Goal: Task Accomplishment & Management: Manage account settings

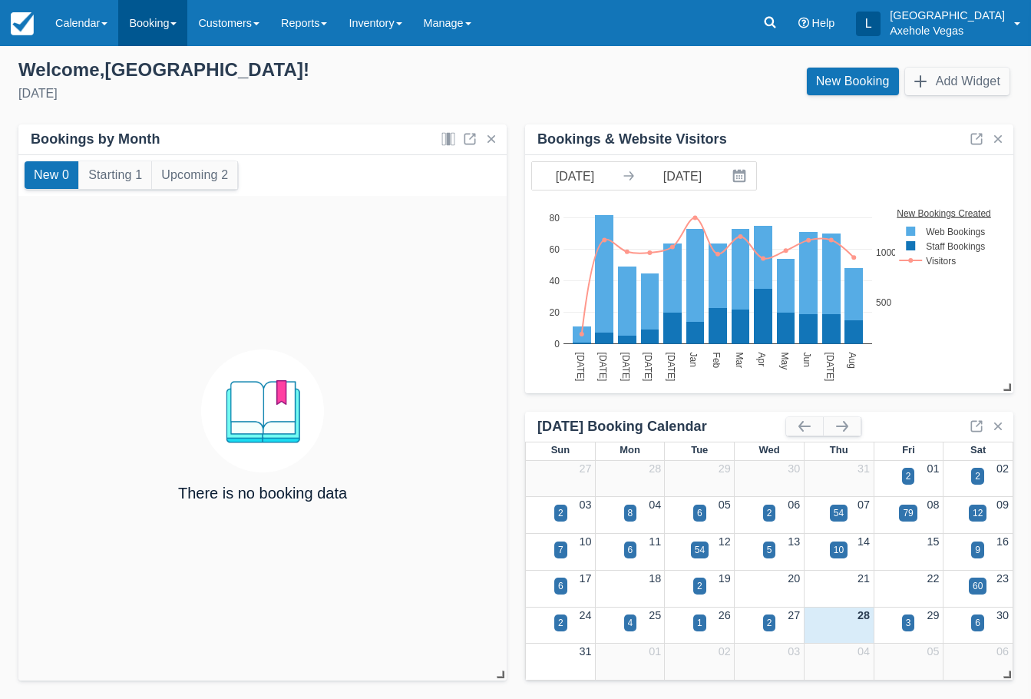
click at [135, 21] on link "Booking" at bounding box center [152, 23] width 69 height 46
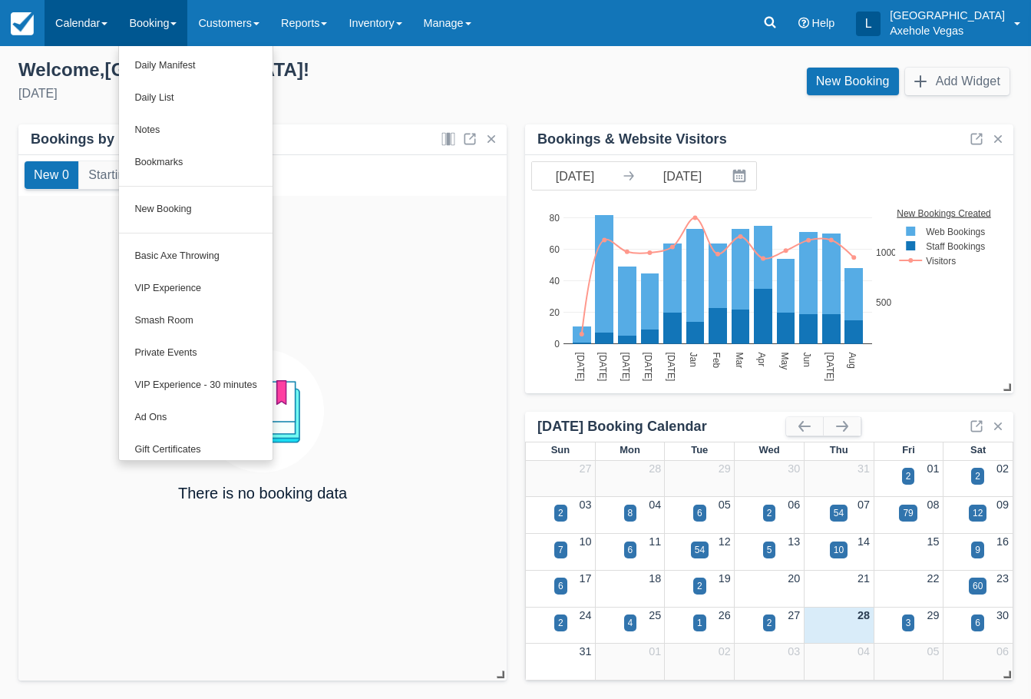
click at [71, 12] on link "Calendar" at bounding box center [82, 23] width 74 height 46
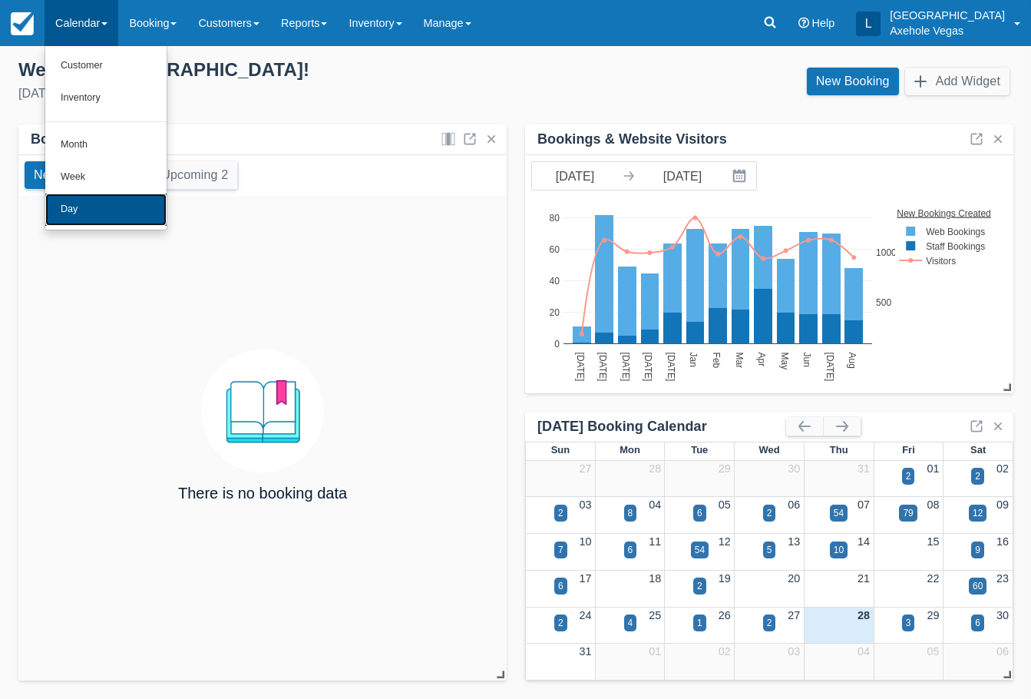
click at [95, 197] on link "Day" at bounding box center [105, 209] width 121 height 32
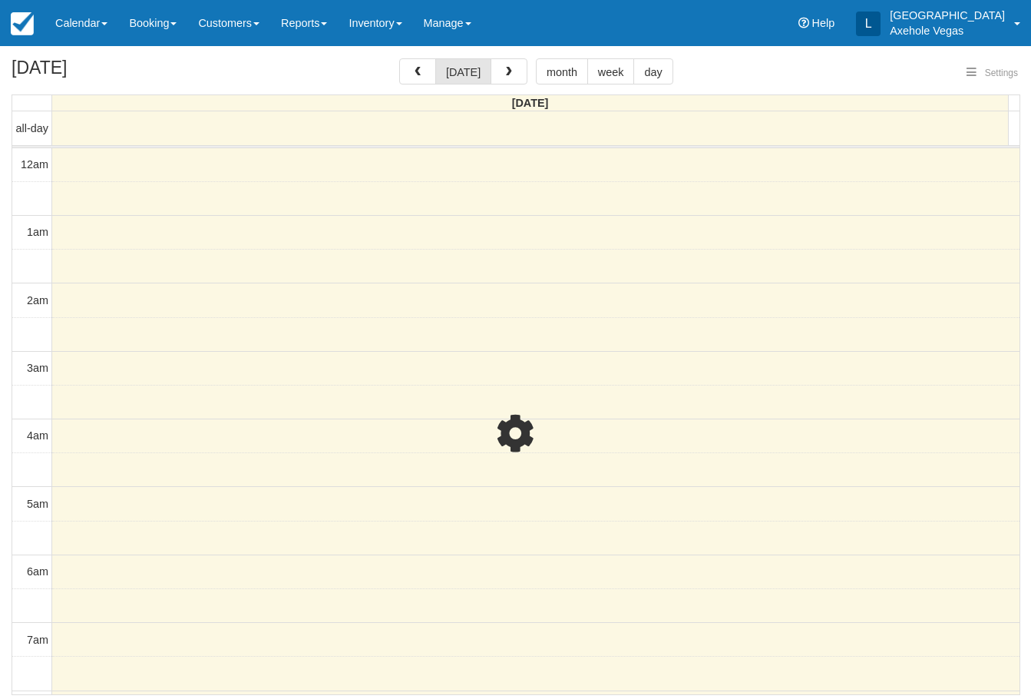
select select
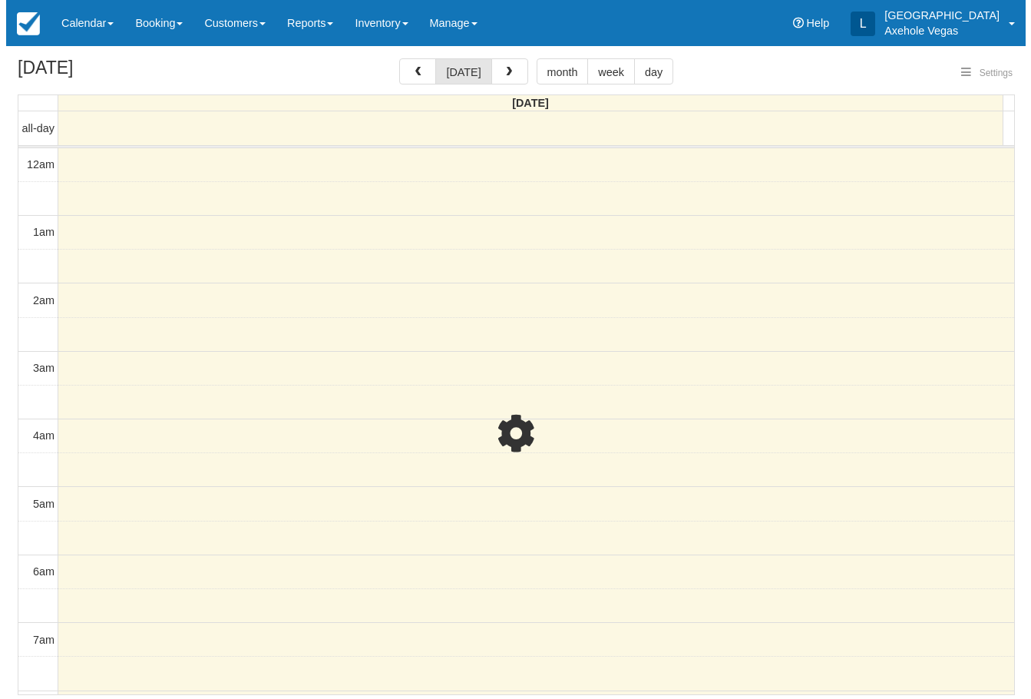
scroll to position [747, 0]
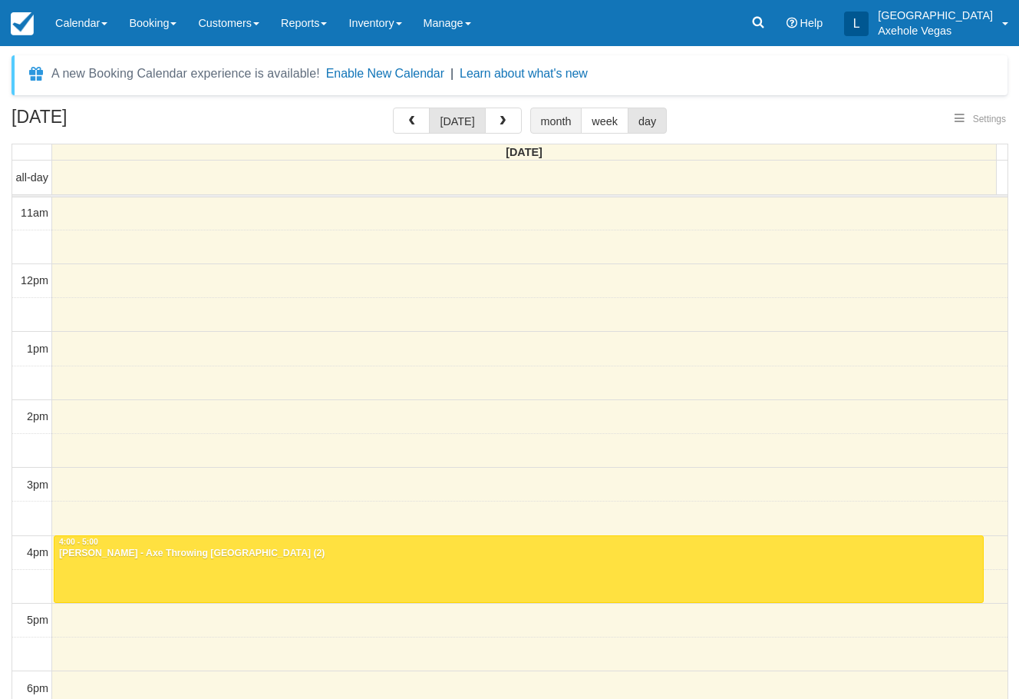
click at [570, 126] on button "month" at bounding box center [556, 120] width 52 height 26
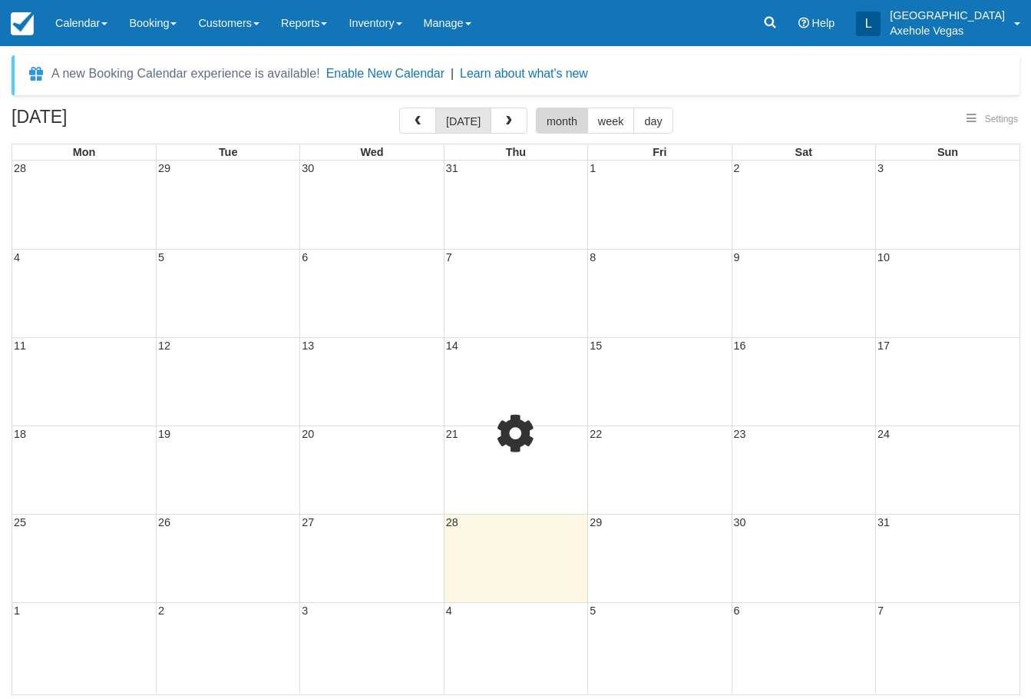
select select
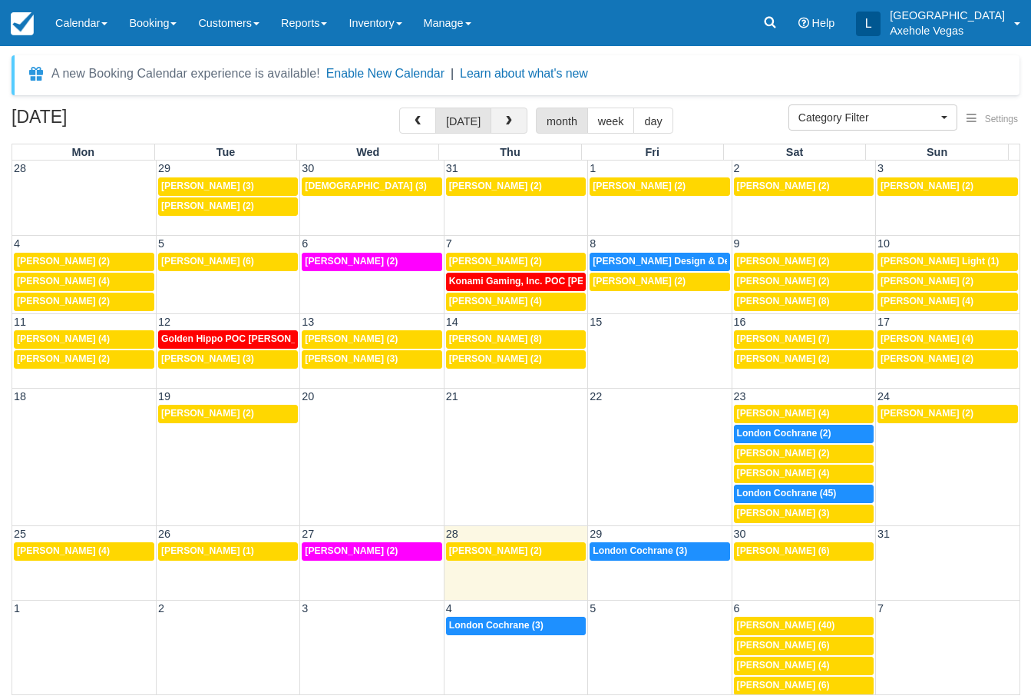
click at [504, 122] on span "button" at bounding box center [509, 121] width 11 height 11
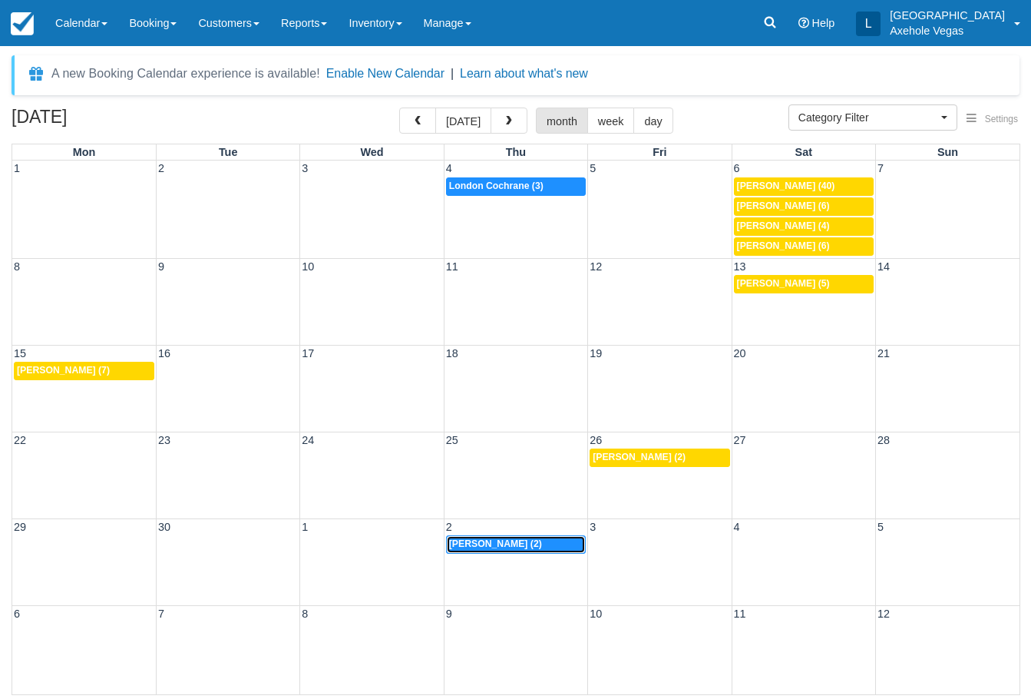
click at [539, 545] on span "Stephanie Sorrells (2)" at bounding box center [495, 543] width 93 height 11
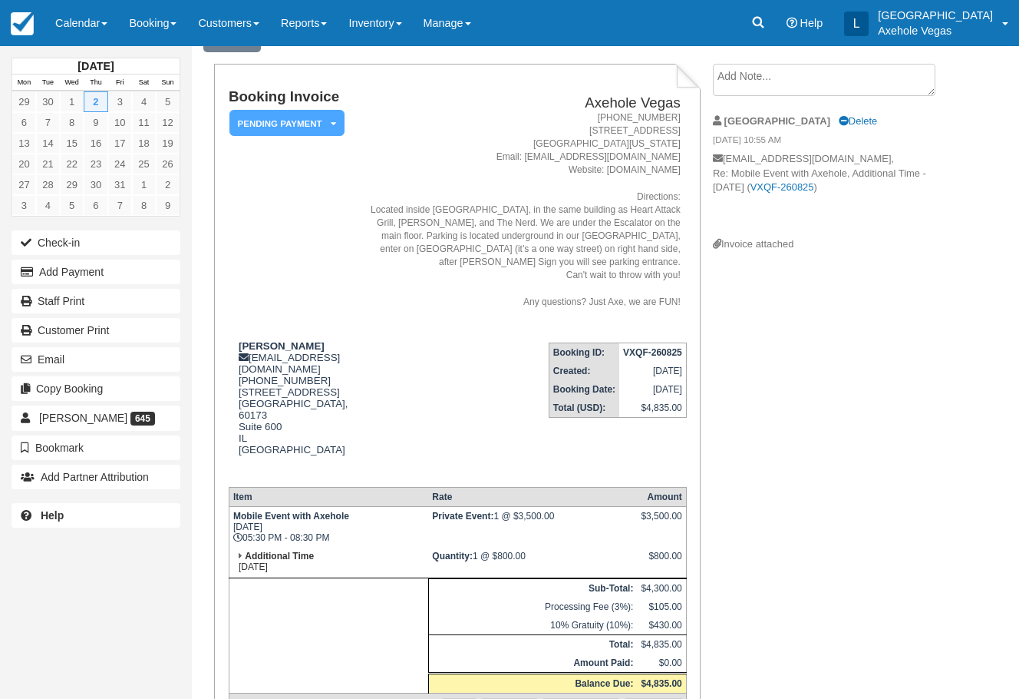
scroll to position [154, 0]
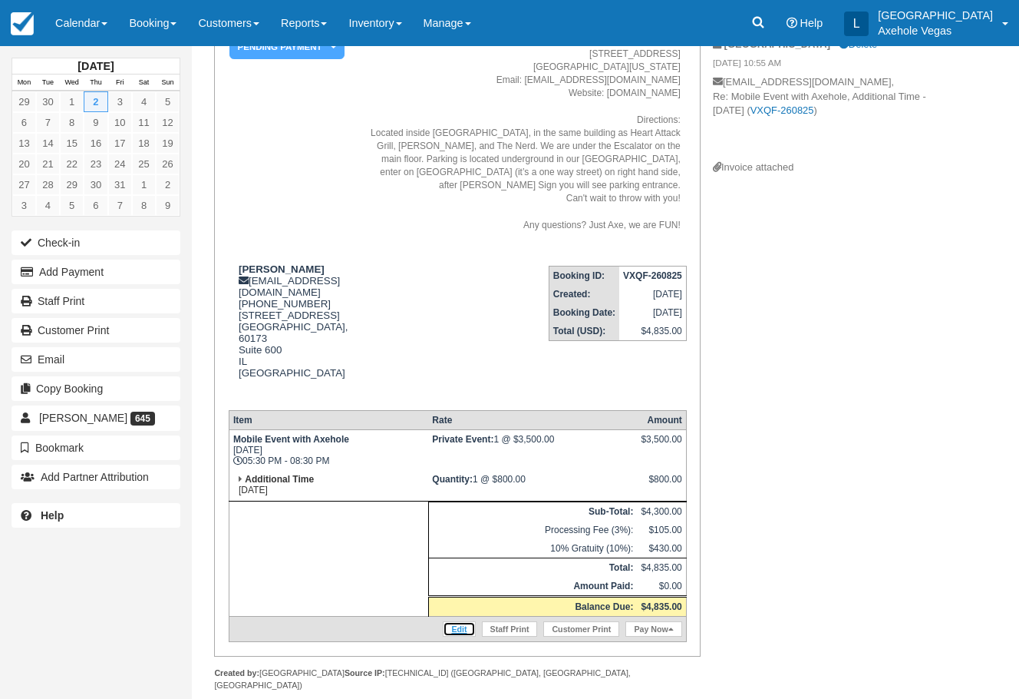
click at [456, 621] on link "Edit" at bounding box center [459, 628] width 32 height 15
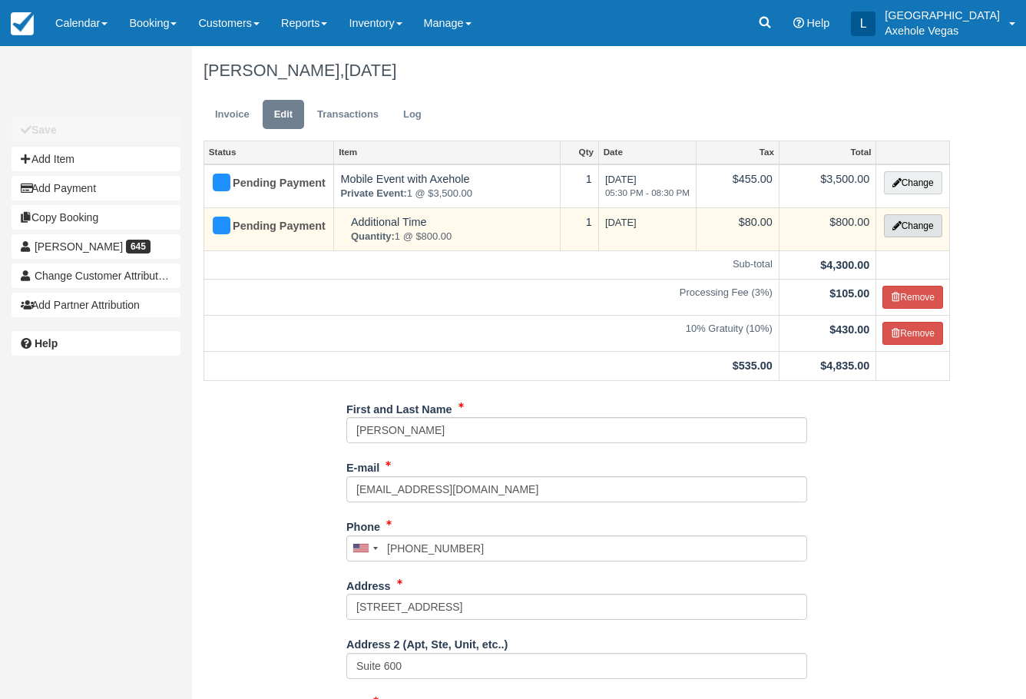
click at [930, 224] on button "Change" at bounding box center [913, 225] width 58 height 23
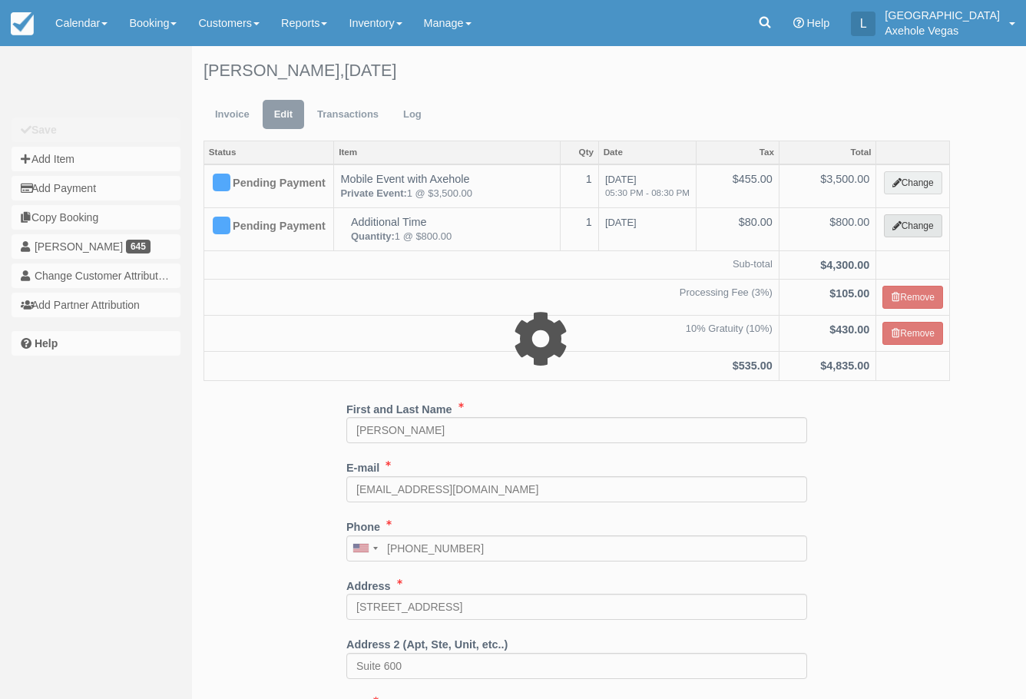
select select "3"
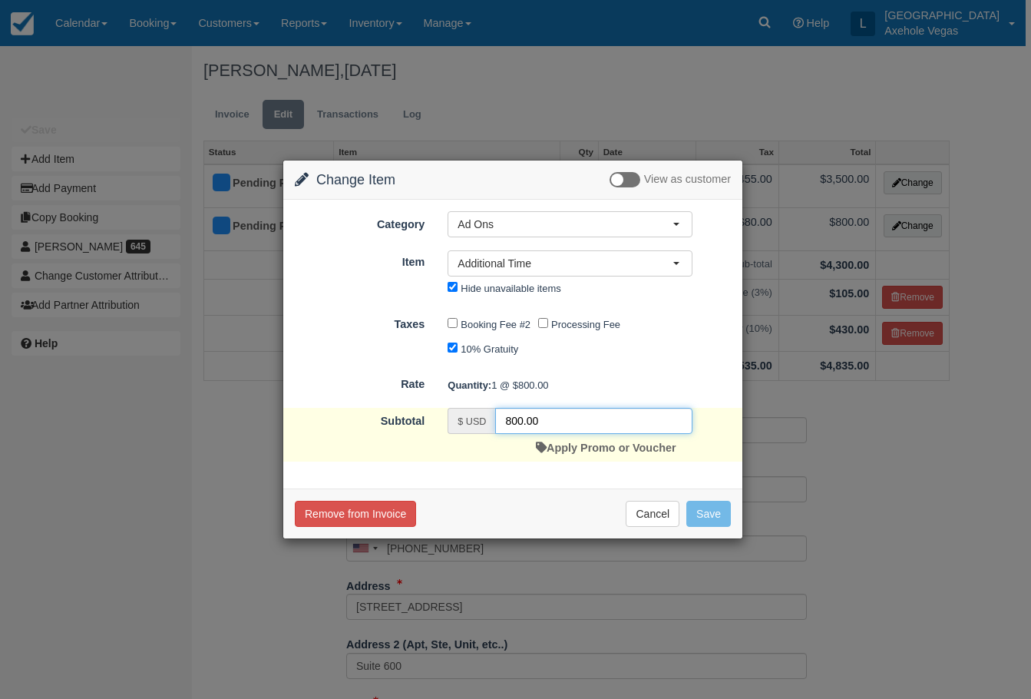
drag, startPoint x: 524, startPoint y: 416, endPoint x: 497, endPoint y: 416, distance: 26.9
click at [497, 416] on input "800.00" at bounding box center [593, 421] width 197 height 26
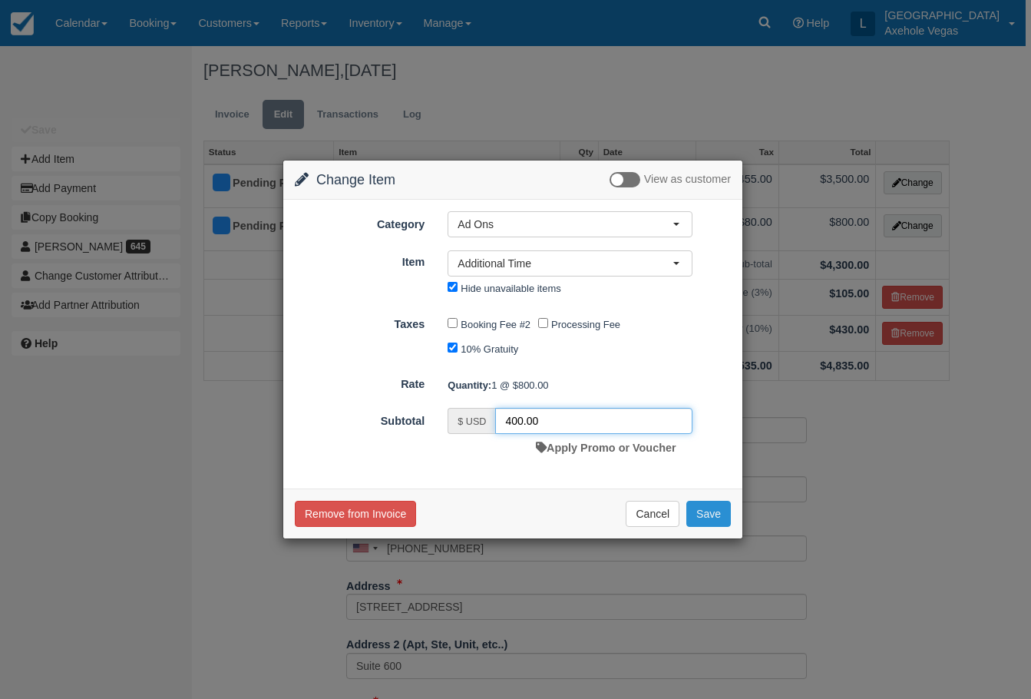
type input "400.00"
click at [715, 515] on button "Save" at bounding box center [708, 513] width 45 height 26
checkbox input "false"
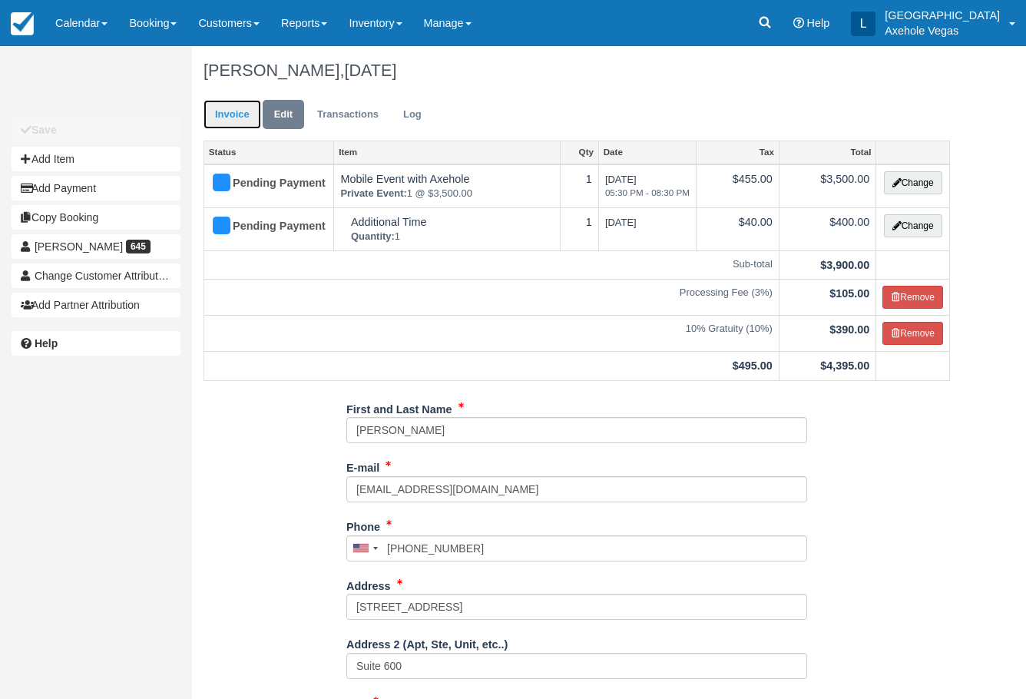
click at [233, 115] on link "Invoice" at bounding box center [232, 115] width 58 height 30
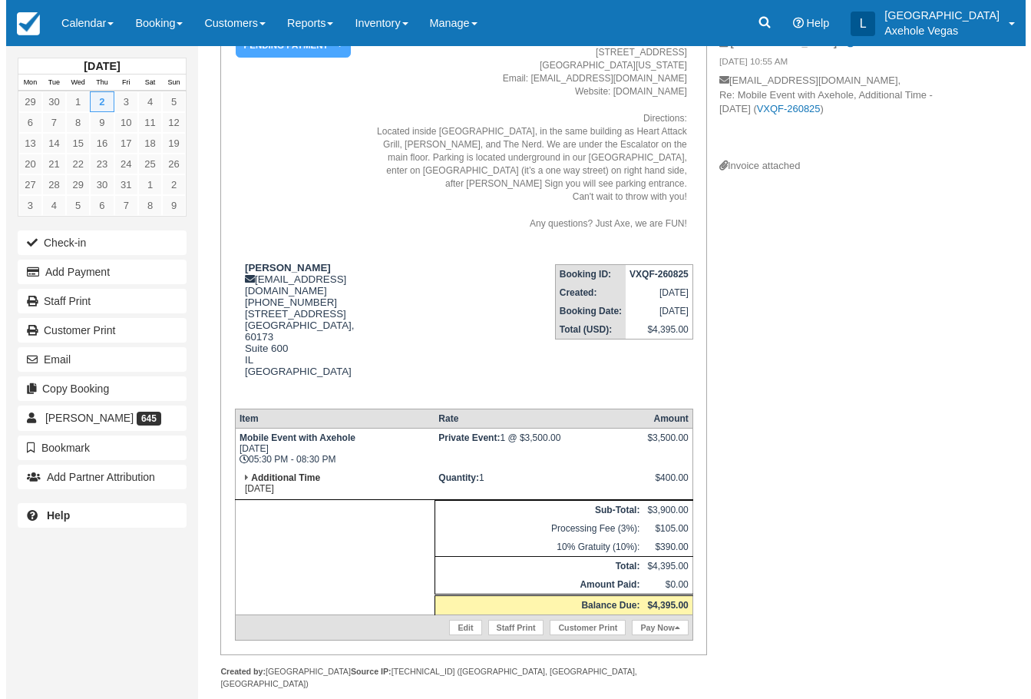
scroll to position [156, 0]
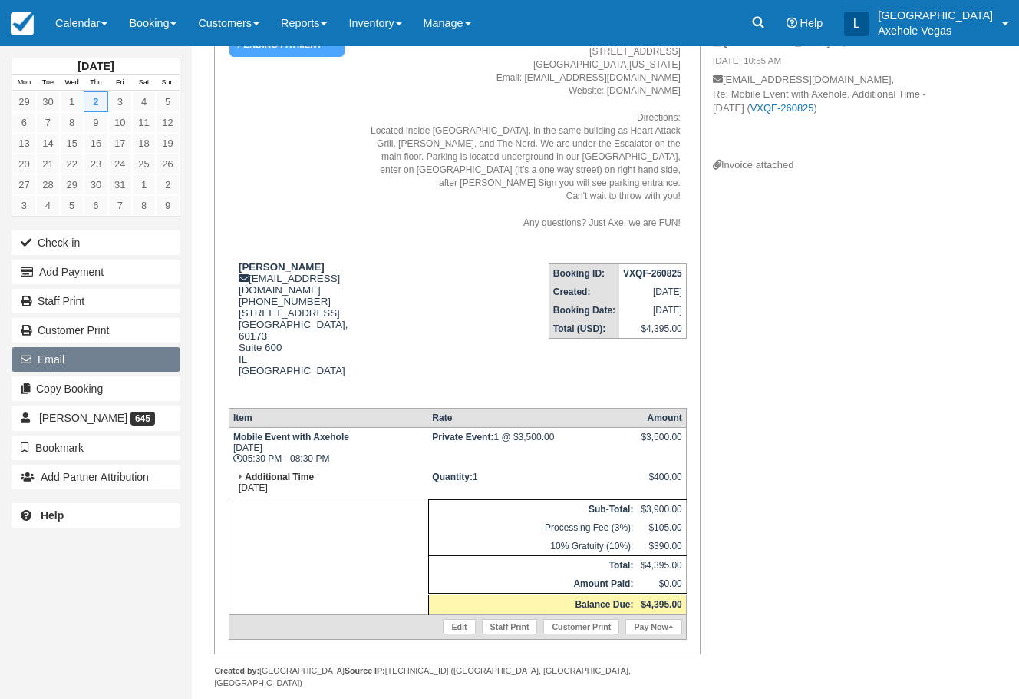
click at [75, 361] on button "Email" at bounding box center [96, 359] width 169 height 25
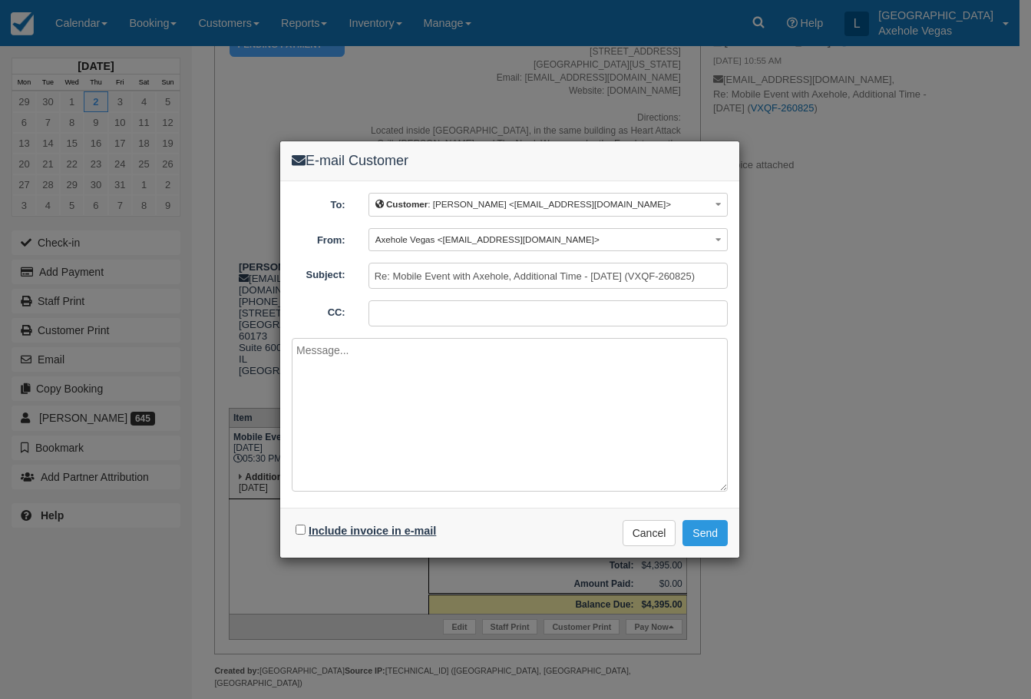
click at [352, 531] on label "Include invoice in e-mail" at bounding box center [372, 530] width 127 height 12
click at [306, 531] on input "Include invoice in e-mail" at bounding box center [301, 529] width 10 height 10
checkbox input "true"
click at [700, 531] on button "Send" at bounding box center [704, 533] width 45 height 26
